Goal: Task Accomplishment & Management: Use online tool/utility

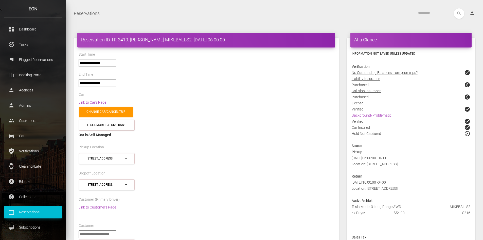
select select "***"
select select
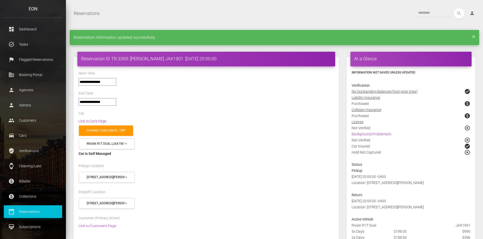
select select "***"
select select
